Goal: Task Accomplishment & Management: Use online tool/utility

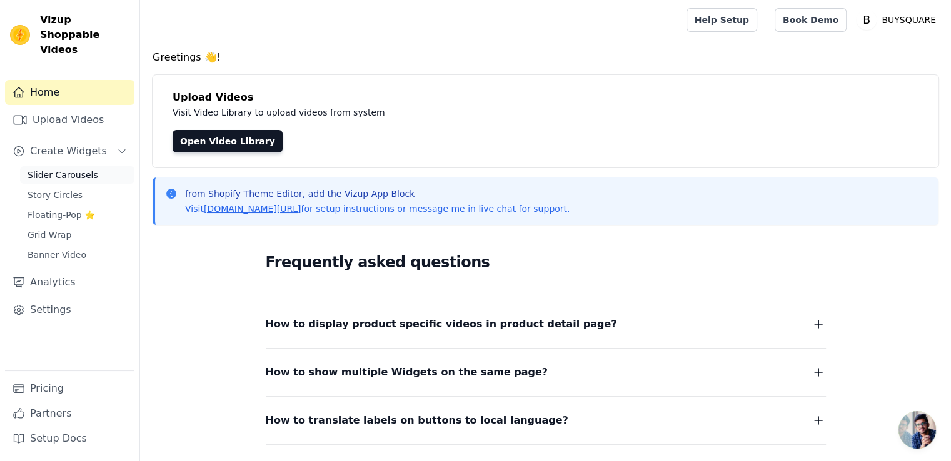
click at [79, 169] on span "Slider Carousels" at bounding box center [63, 175] width 71 height 13
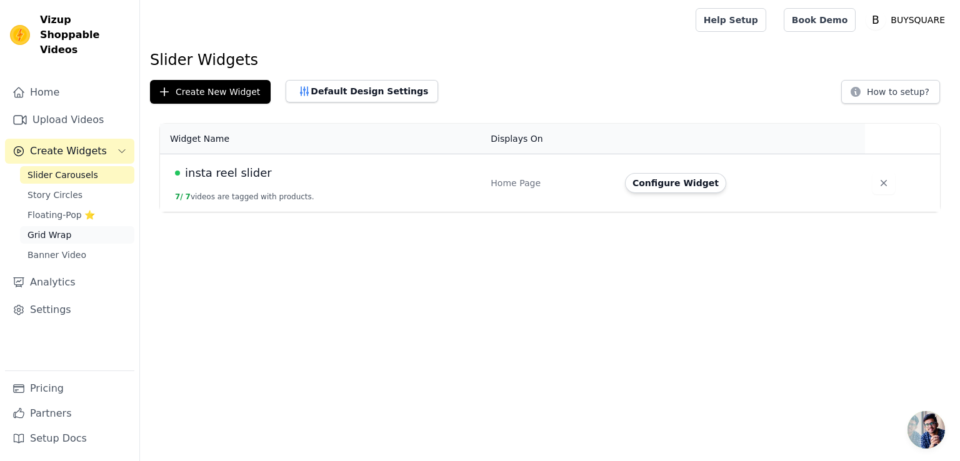
click at [46, 229] on span "Grid Wrap" at bounding box center [50, 235] width 44 height 13
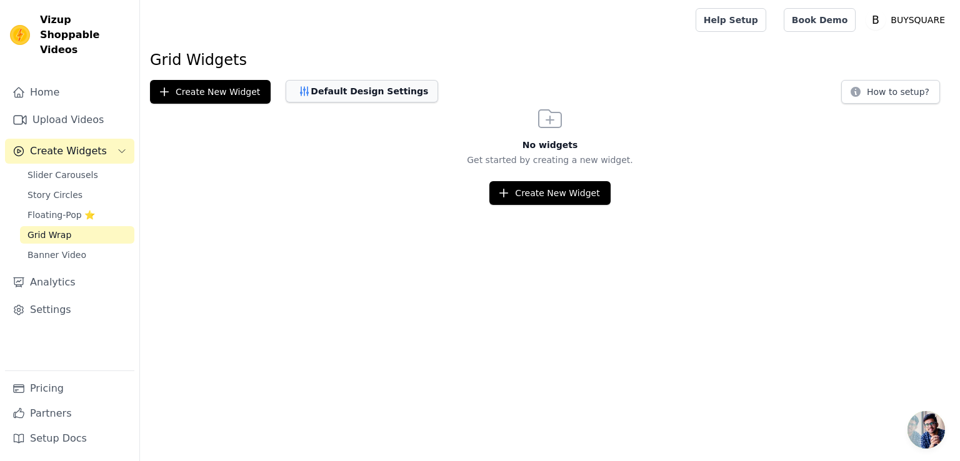
click at [359, 91] on button "Default Design Settings" at bounding box center [362, 91] width 153 height 23
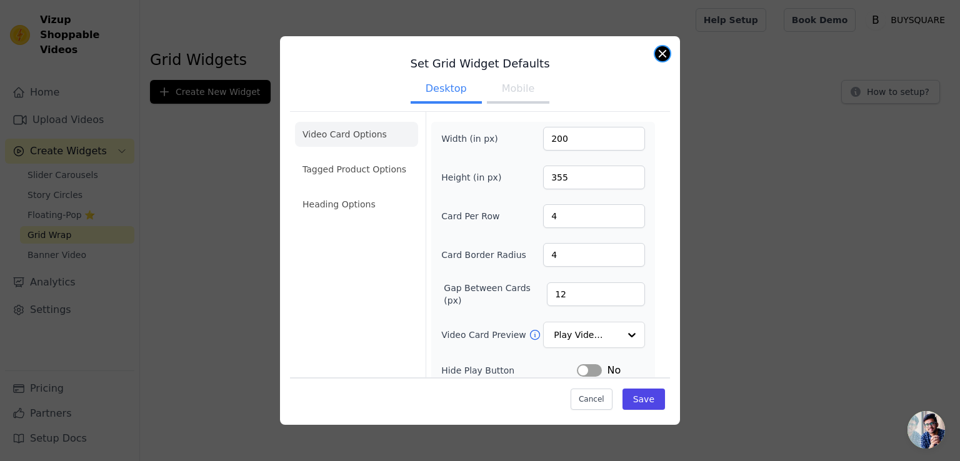
click at [664, 56] on button "Close modal" at bounding box center [662, 53] width 15 height 15
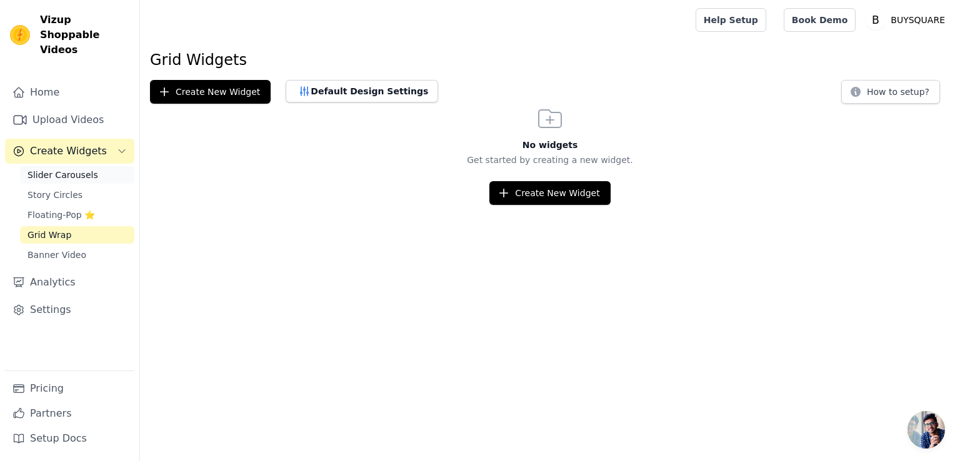
click at [81, 169] on span "Slider Carousels" at bounding box center [63, 175] width 71 height 13
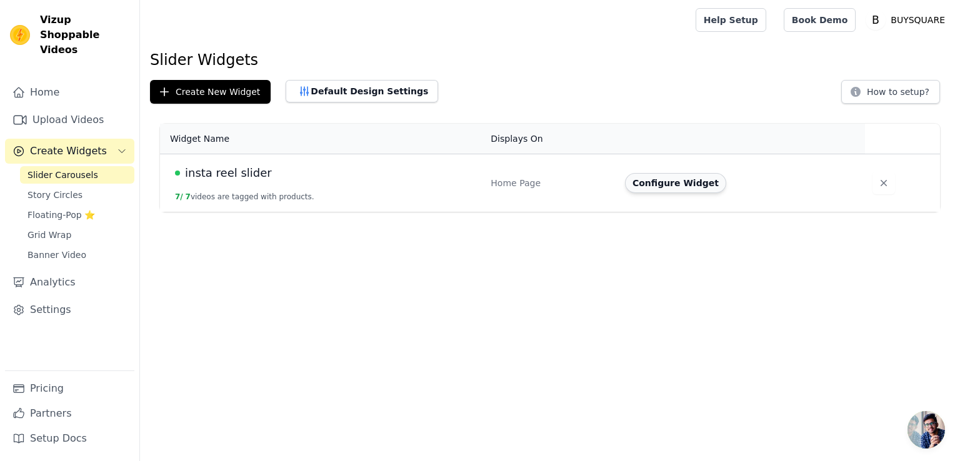
click at [655, 188] on button "Configure Widget" at bounding box center [675, 183] width 101 height 20
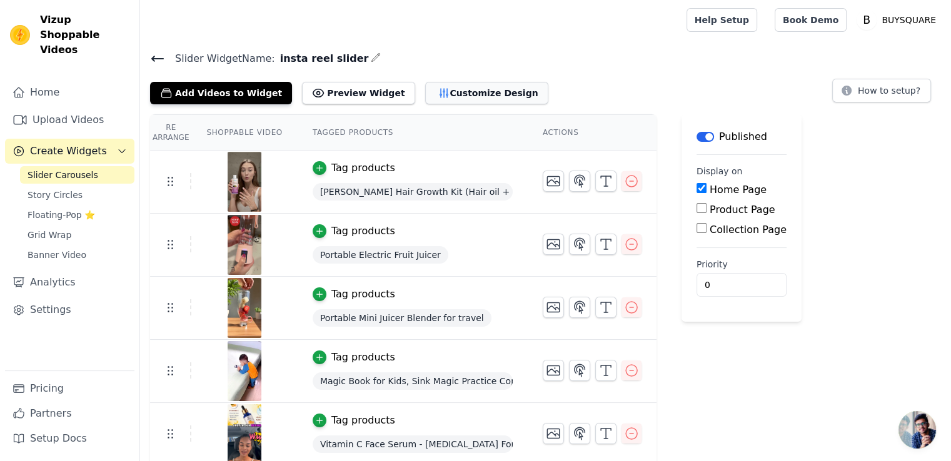
click at [451, 90] on button "Customize Design" at bounding box center [486, 93] width 123 height 23
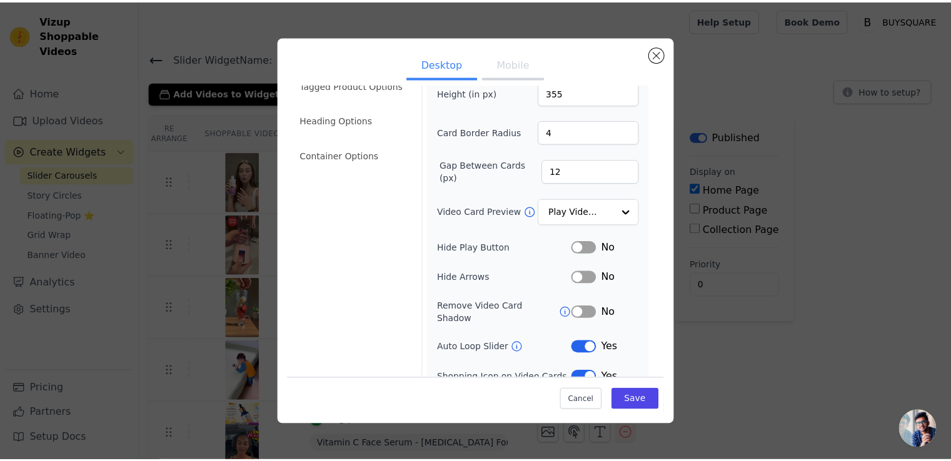
scroll to position [94, 0]
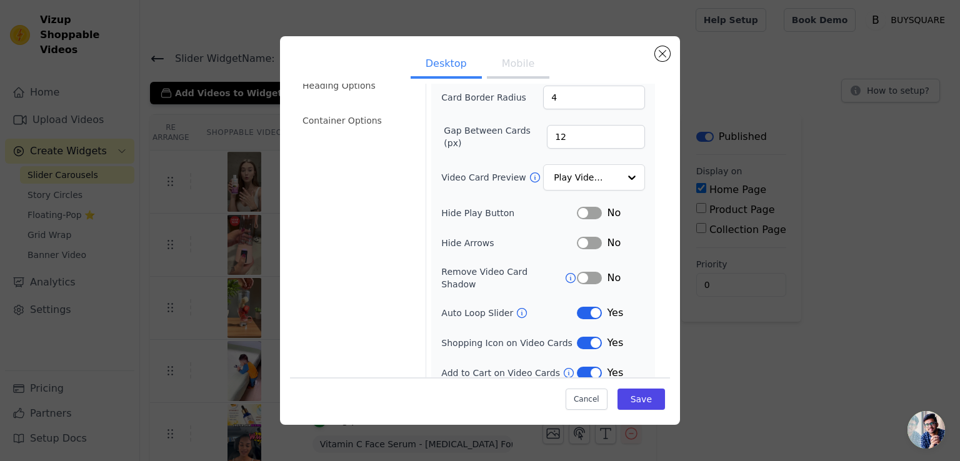
click at [578, 307] on button "Label" at bounding box center [589, 313] width 25 height 13
click at [623, 398] on button "Save" at bounding box center [642, 399] width 48 height 21
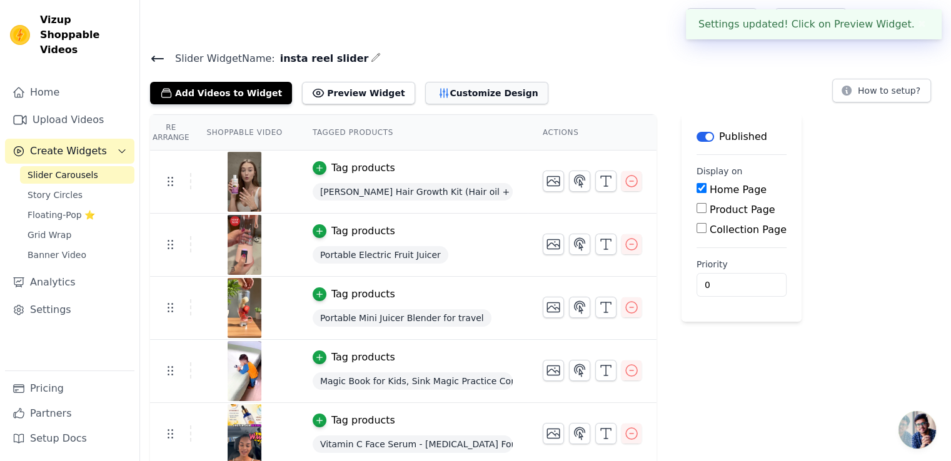
click at [488, 99] on button "Customize Design" at bounding box center [486, 93] width 123 height 23
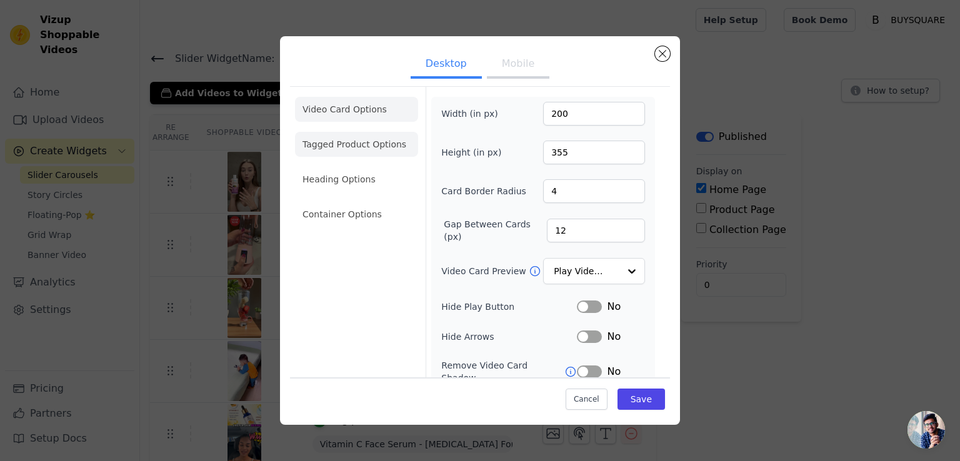
click at [343, 139] on li "Tagged Product Options" at bounding box center [356, 144] width 123 height 25
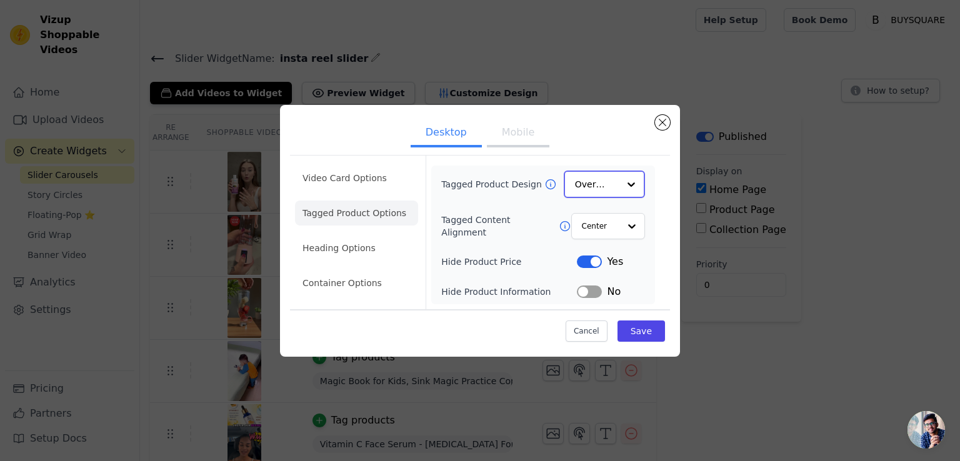
click at [623, 186] on div at bounding box center [631, 184] width 25 height 25
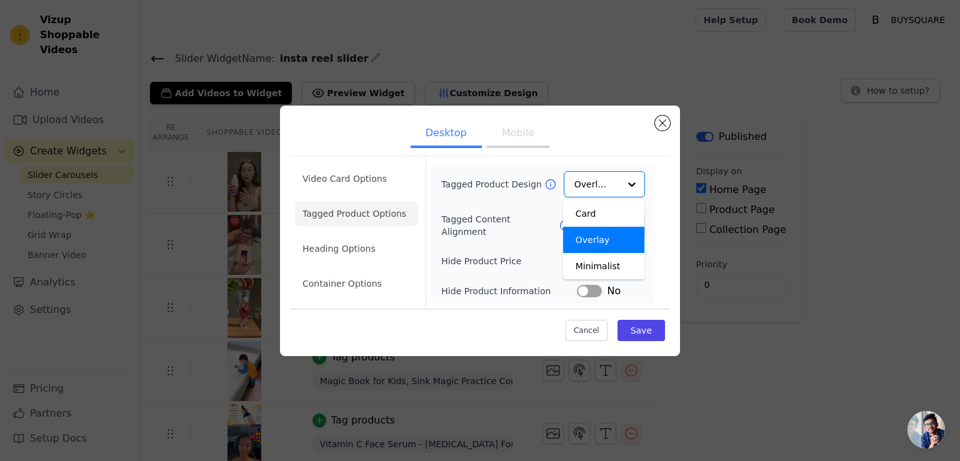
click at [432, 218] on div "Tagged Product Design Card Overlay Minimalist Option Overlay, selected. You are…" at bounding box center [543, 235] width 224 height 138
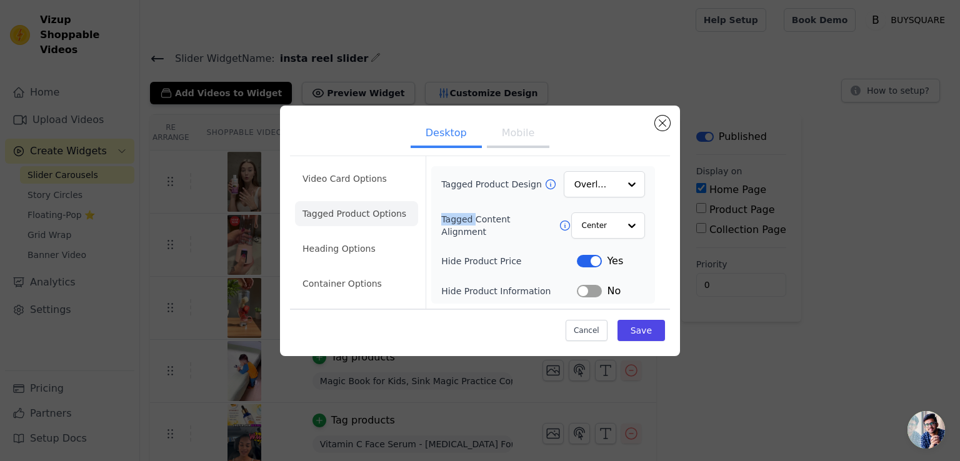
click at [432, 218] on div "Tagged Product Design Overlay Tagged Content Alignment Center Hide Product Pric…" at bounding box center [543, 235] width 224 height 138
click at [353, 251] on li "Heading Options" at bounding box center [356, 248] width 123 height 25
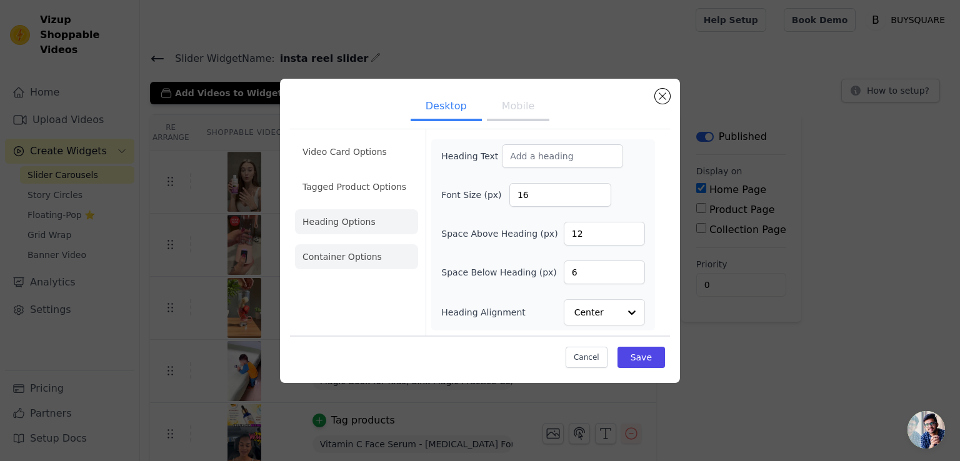
click at [353, 259] on li "Container Options" at bounding box center [356, 256] width 123 height 25
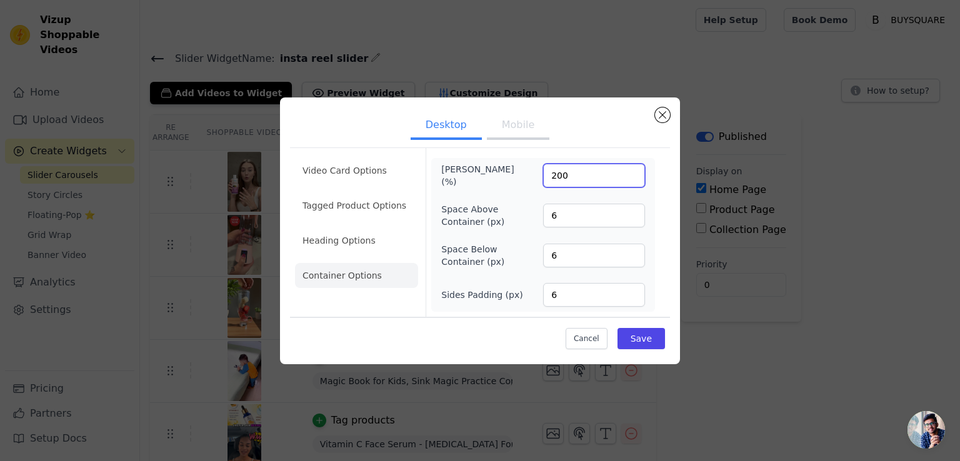
drag, startPoint x: 567, startPoint y: 174, endPoint x: 539, endPoint y: 174, distance: 28.1
click at [539, 174] on div "[PERSON_NAME] (%) 200" at bounding box center [543, 175] width 204 height 25
type input "100"
click at [633, 338] on button "Save" at bounding box center [642, 338] width 48 height 21
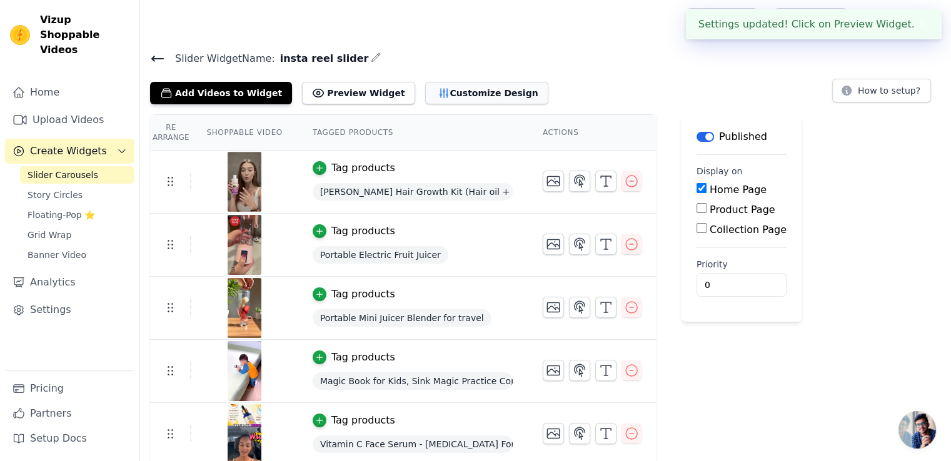
click at [473, 96] on button "Customize Design" at bounding box center [486, 93] width 123 height 23
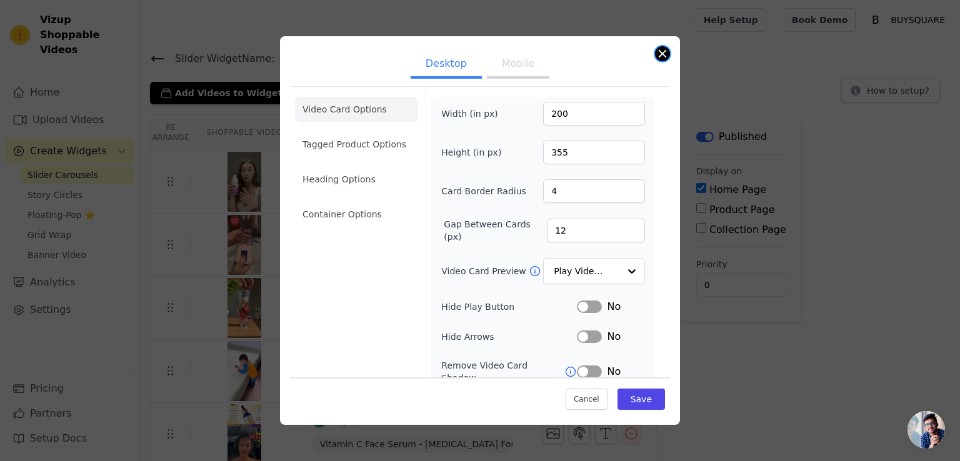
click at [665, 54] on button "Close modal" at bounding box center [662, 53] width 15 height 15
click at [665, 54] on h4 "Slider Widget Name: insta reel slider" at bounding box center [550, 58] width 800 height 17
